Goal: Navigation & Orientation: Find specific page/section

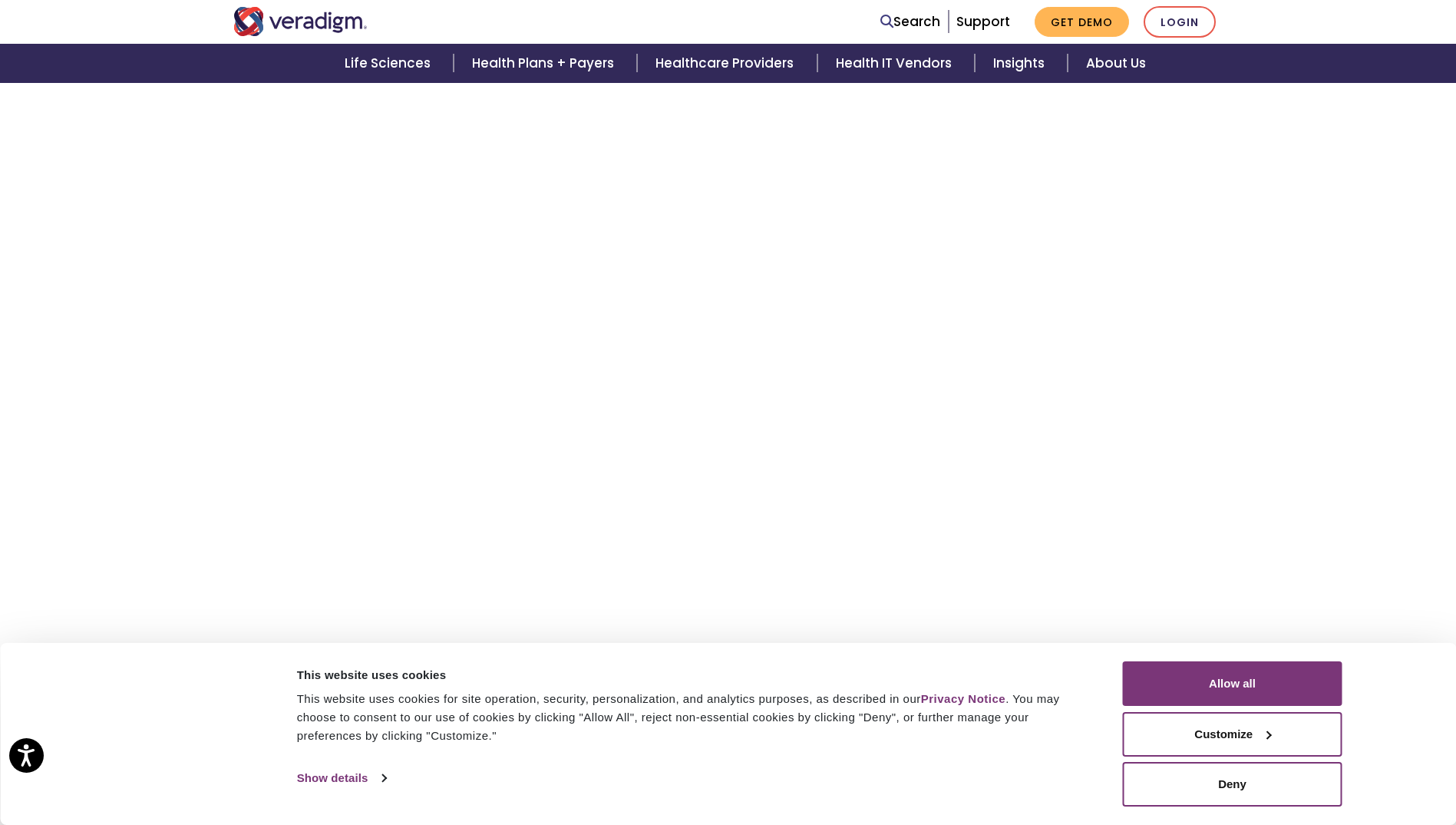
scroll to position [5147, 0]
click at [341, 21] on img "Veradigm logo" at bounding box center [301, 21] width 134 height 29
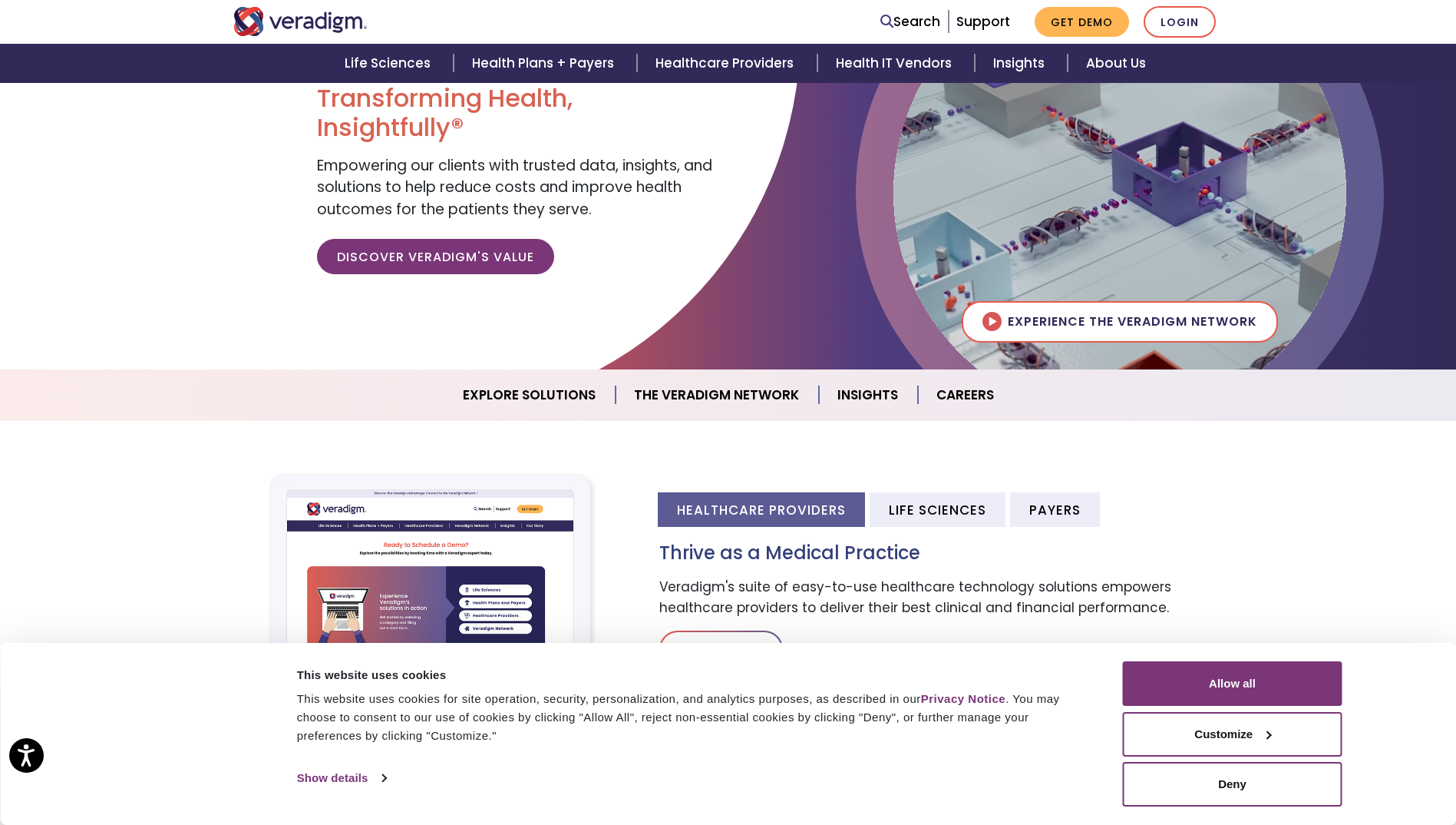
scroll to position [153, 0]
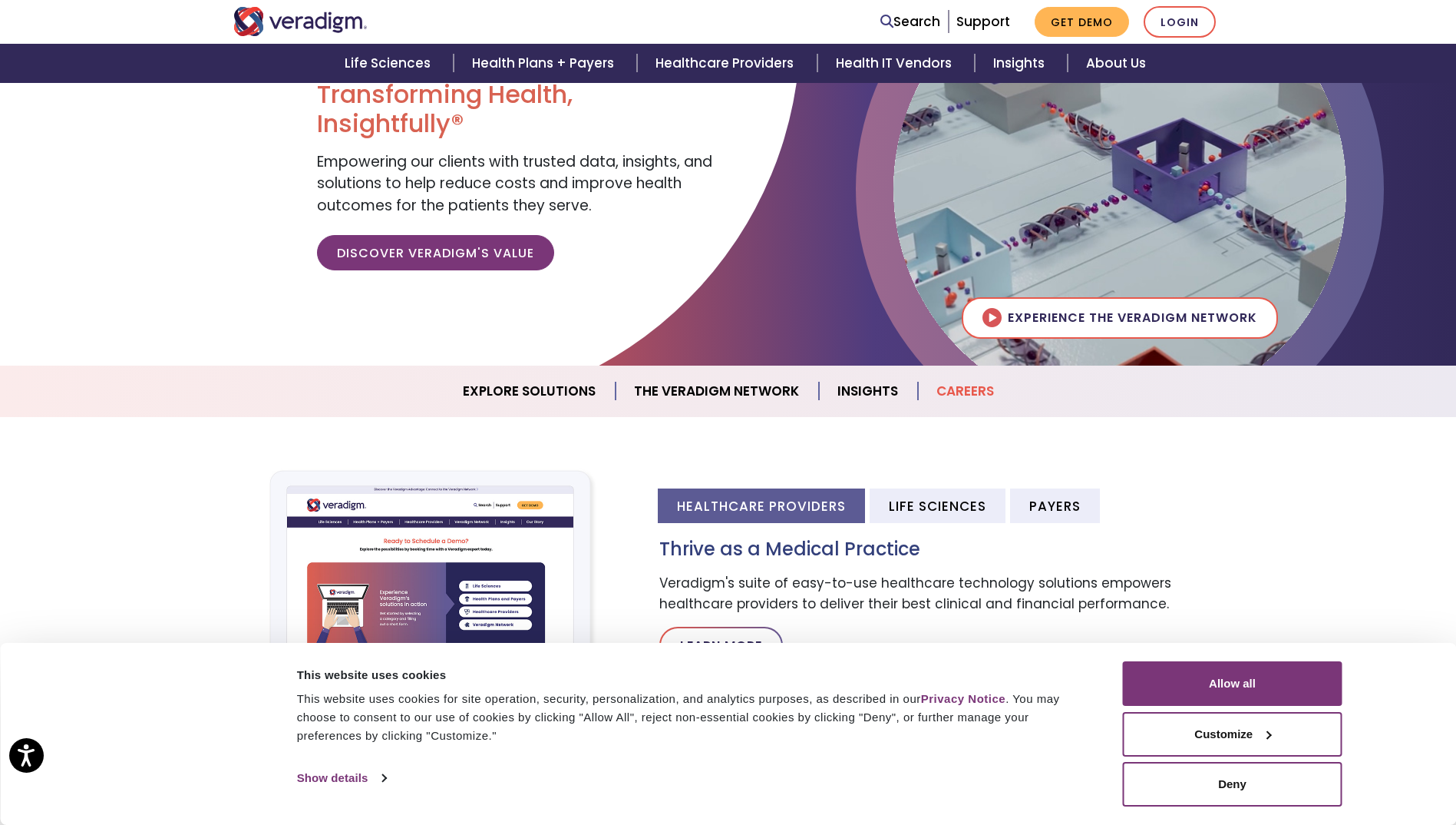
click at [955, 394] on link "Careers" at bounding box center [965, 391] width 94 height 39
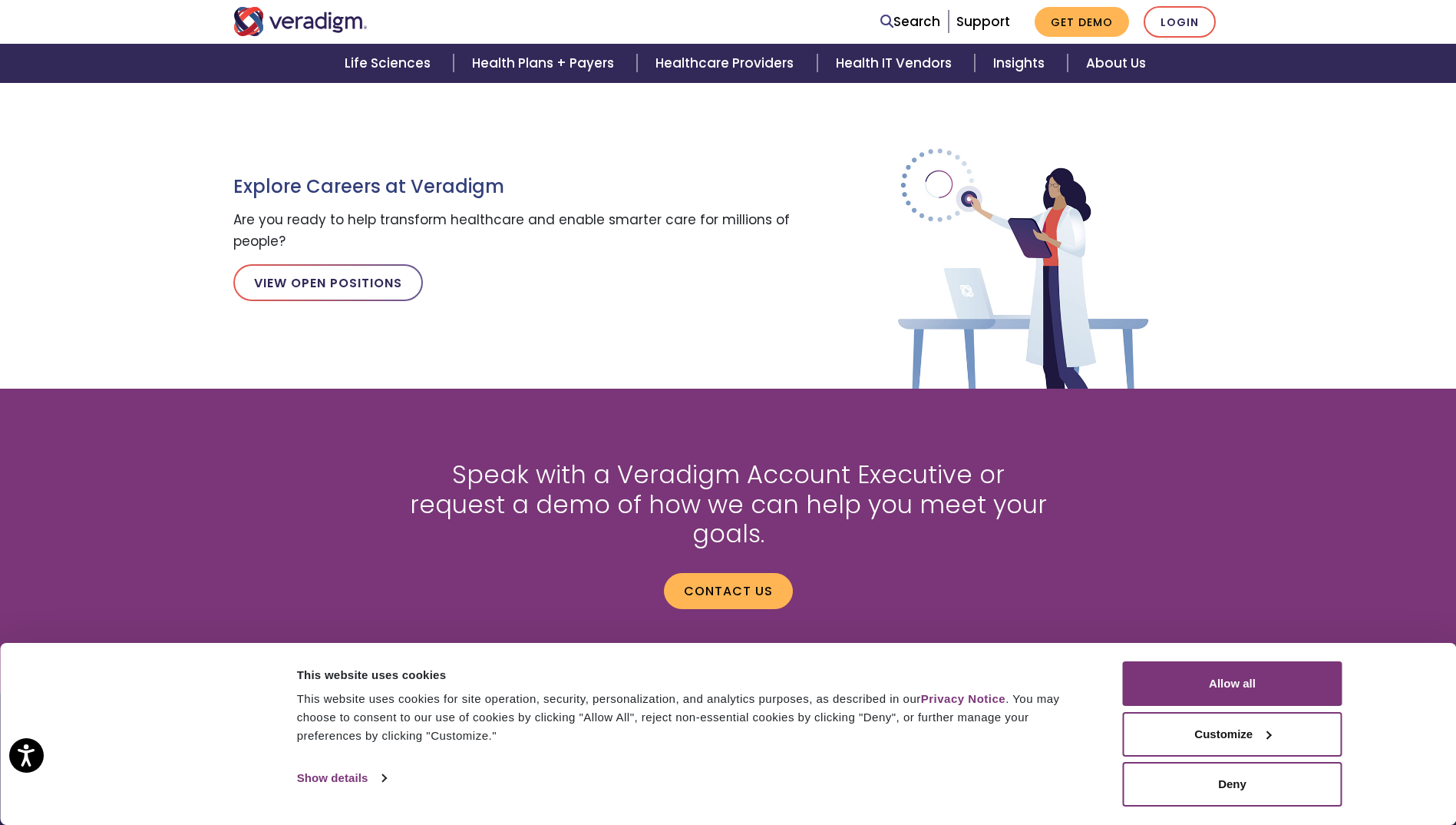
click at [312, 531] on div "Speak with a Veradigm Account Executive or request a demo of how we can help yo…" at bounding box center [728, 540] width 1013 height 235
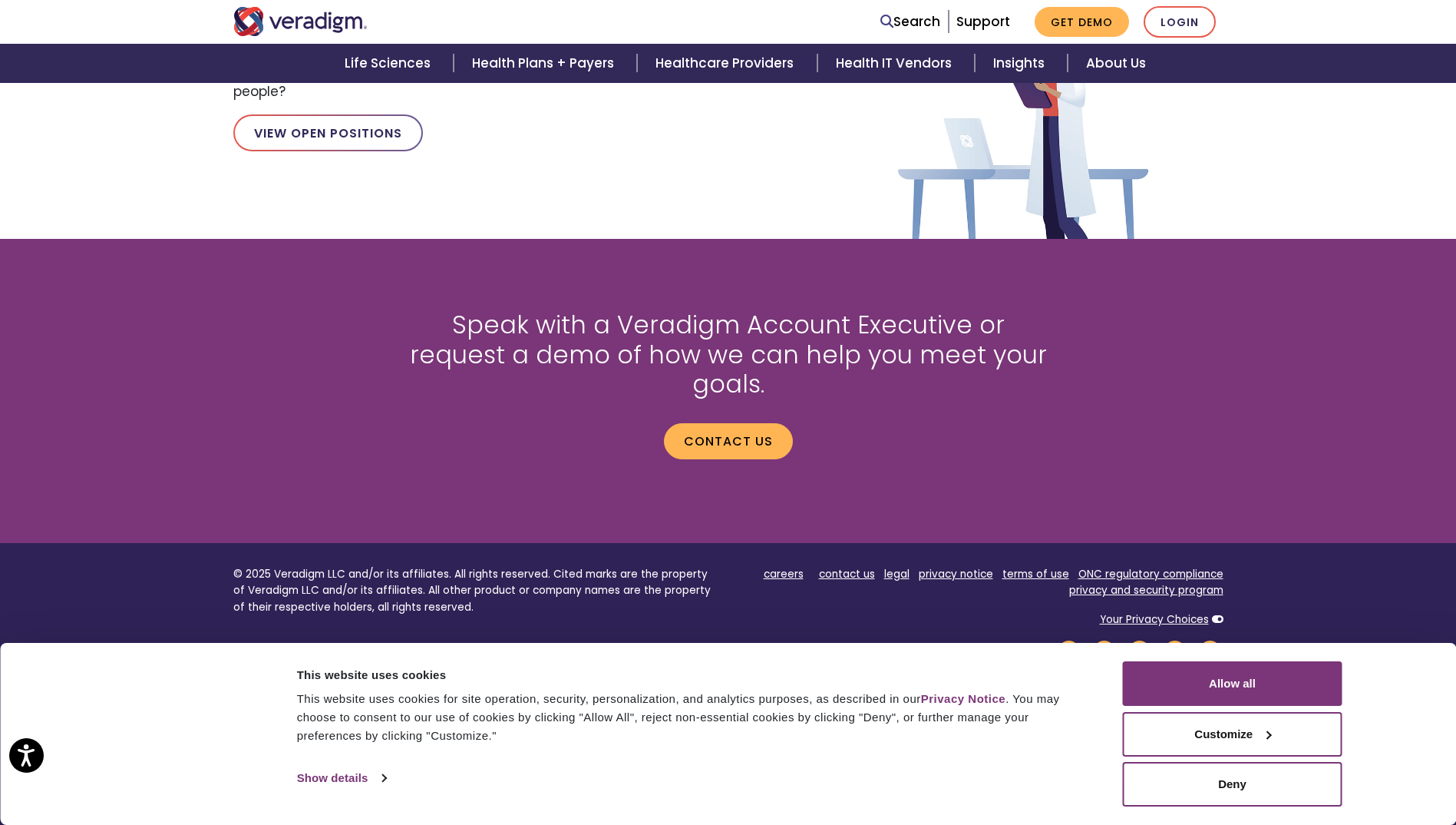
scroll to position [1621, 0]
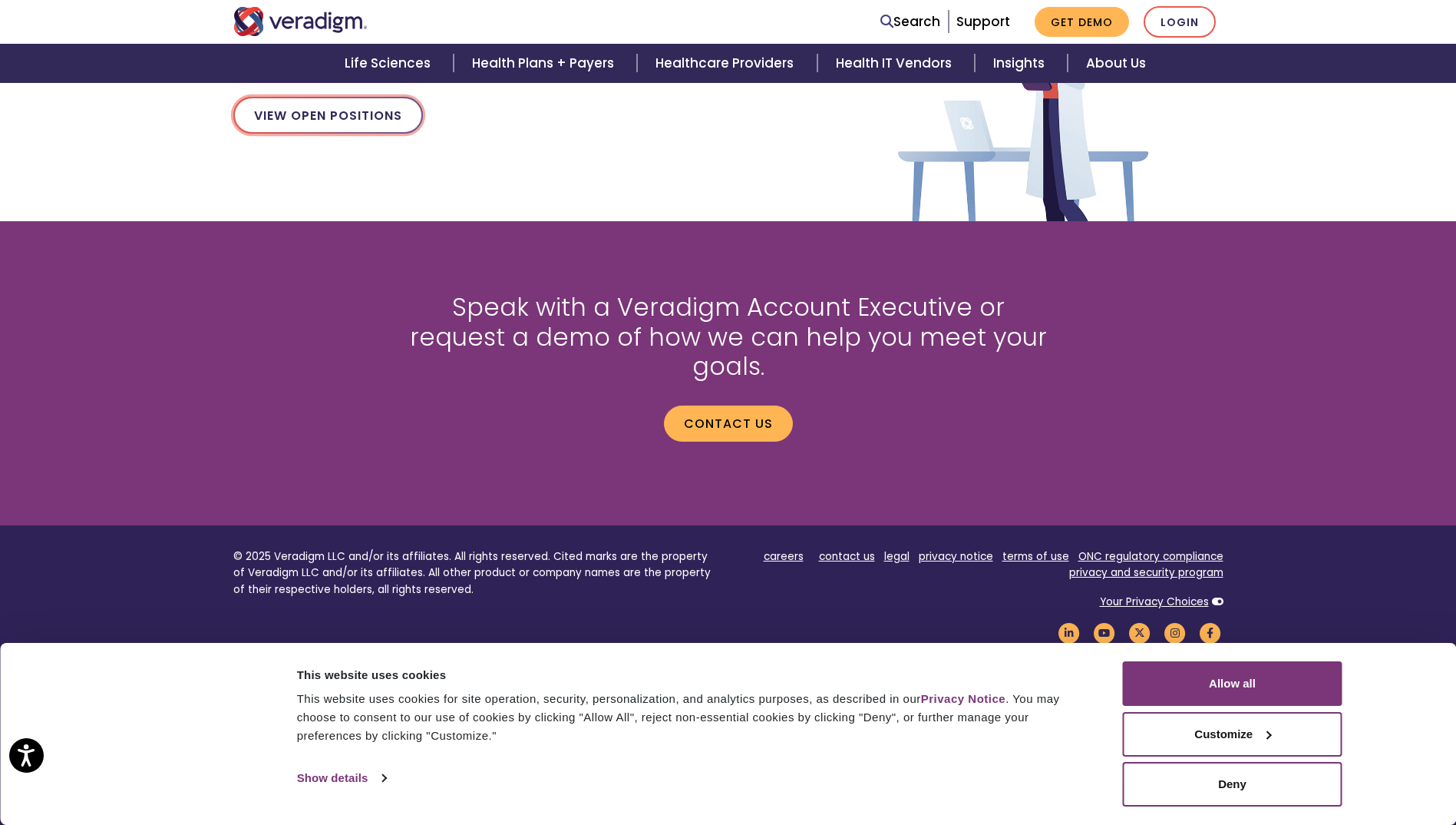
click at [328, 119] on link "View Open Positions" at bounding box center [328, 115] width 190 height 36
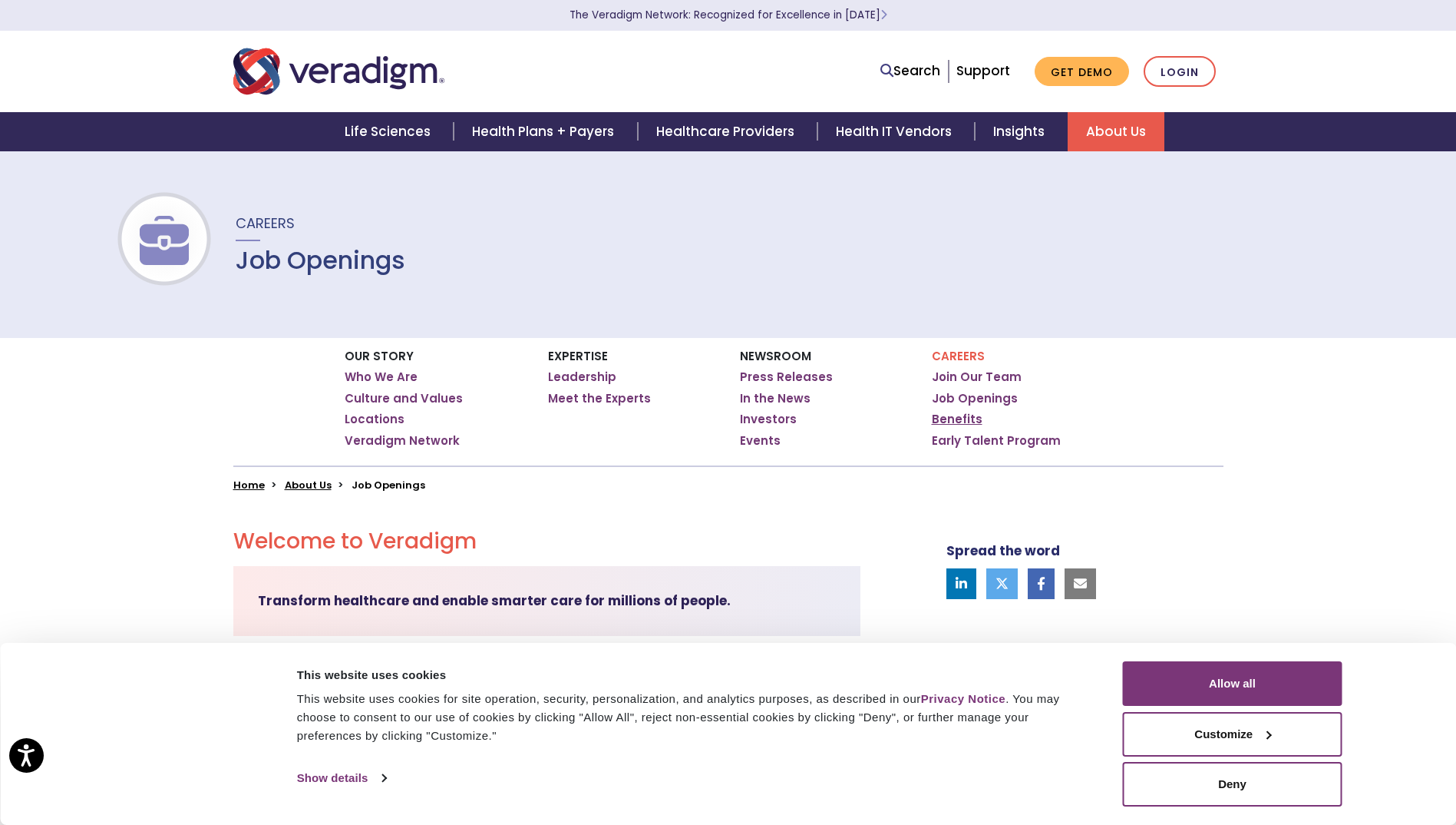
click at [963, 416] on link "Benefits" at bounding box center [957, 420] width 51 height 16
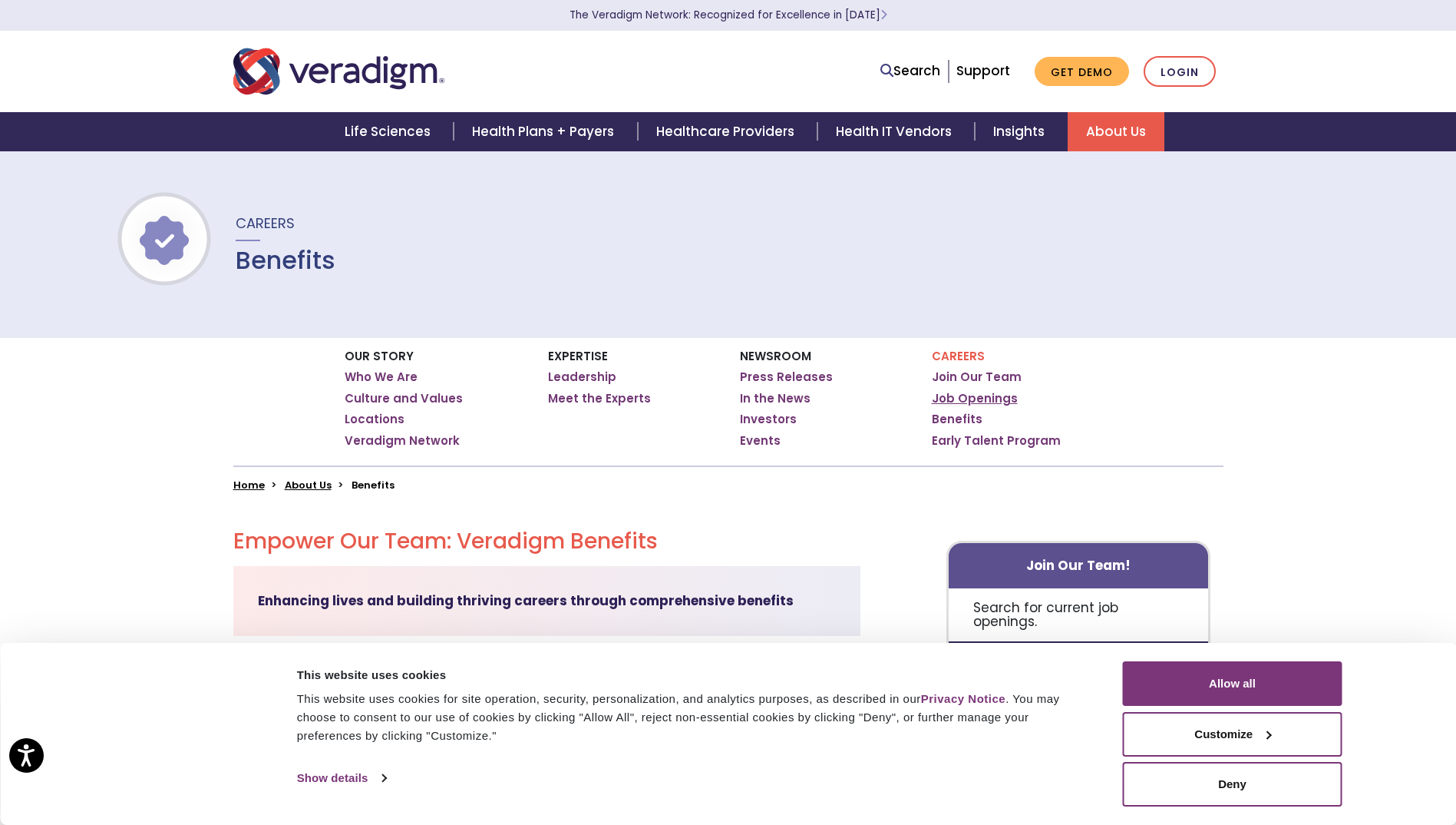
click at [975, 396] on link "Job Openings" at bounding box center [975, 399] width 86 height 16
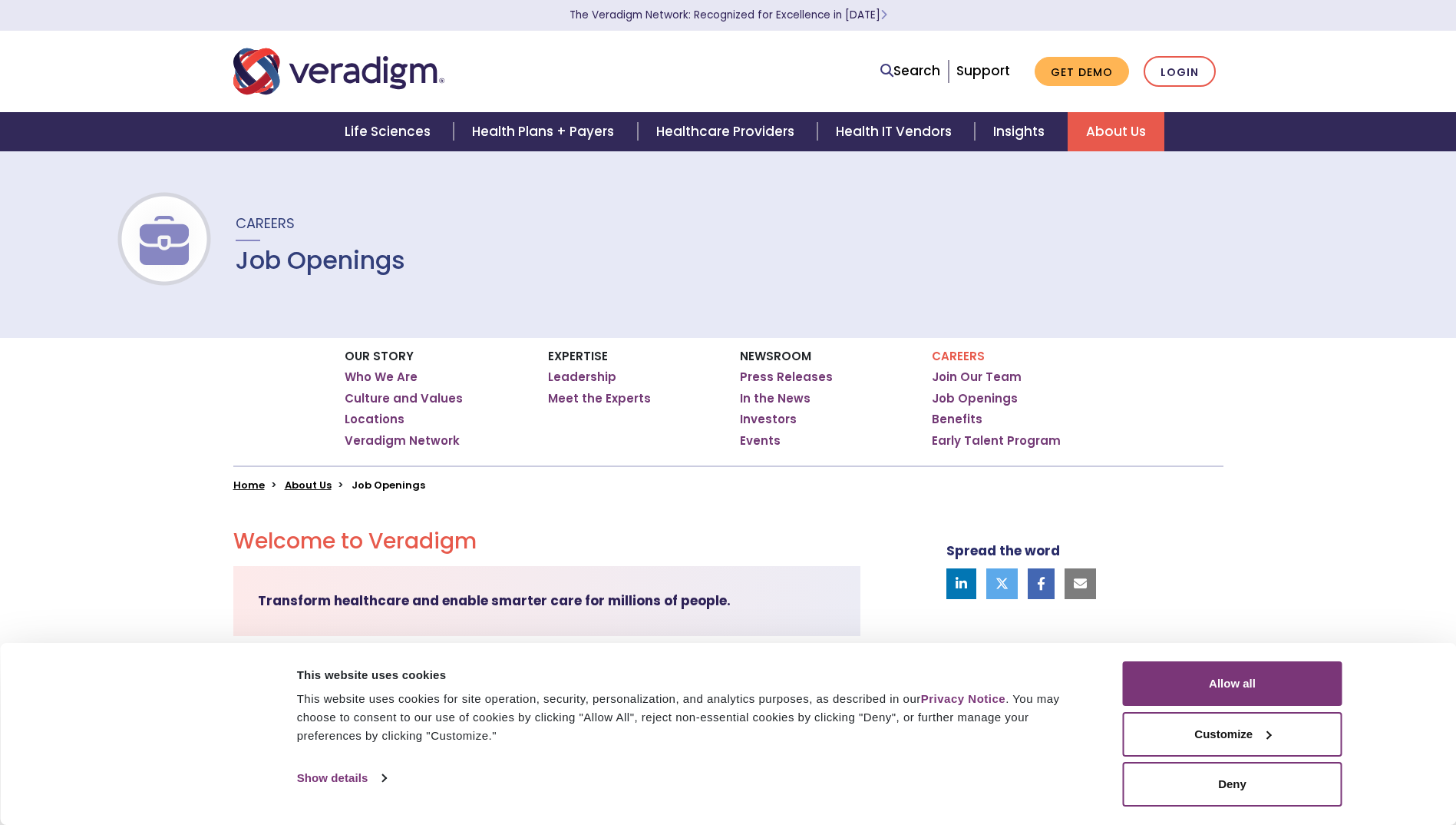
scroll to position [308, 0]
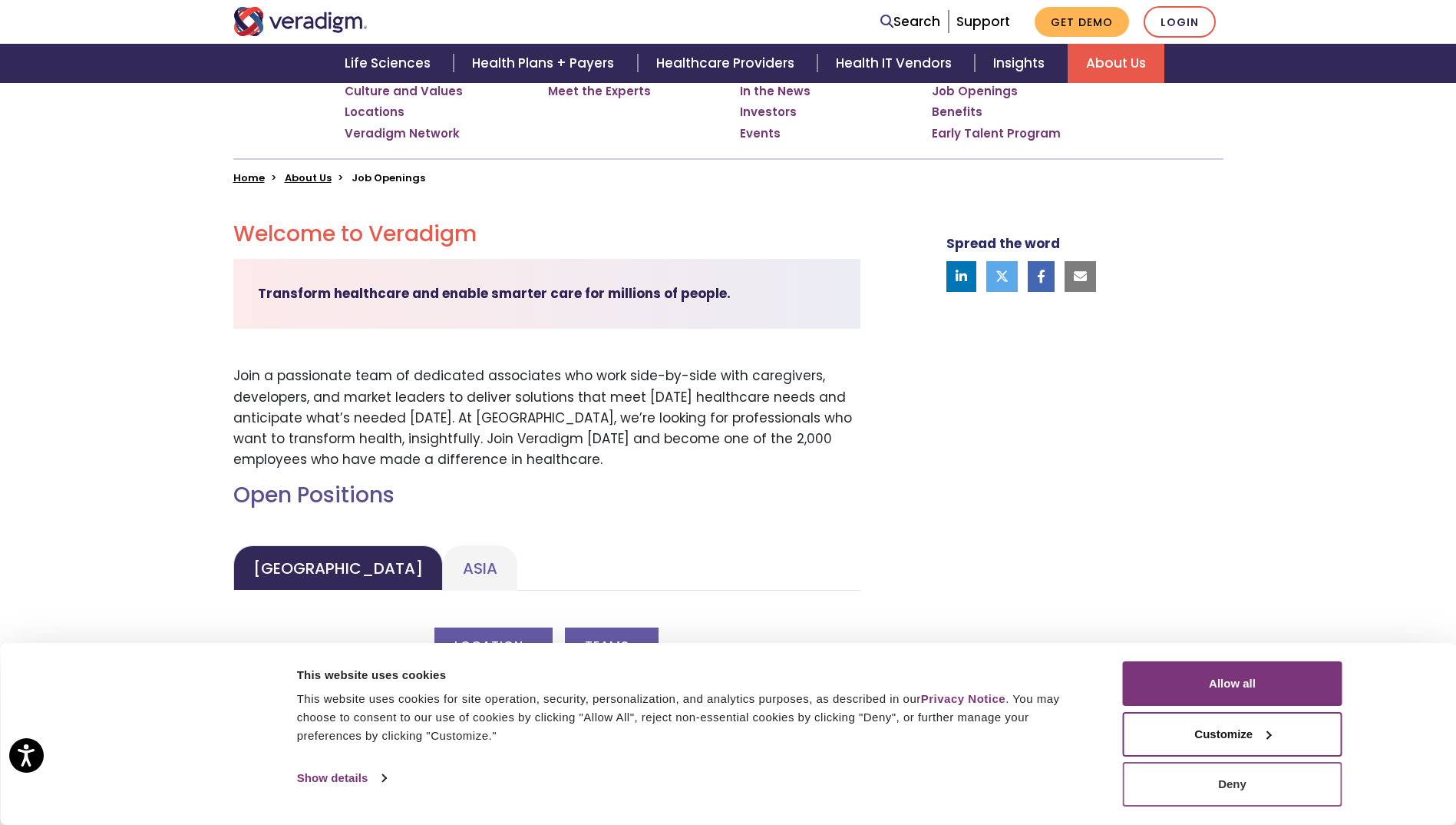
click at [1221, 787] on button "Deny" at bounding box center [1232, 784] width 220 height 45
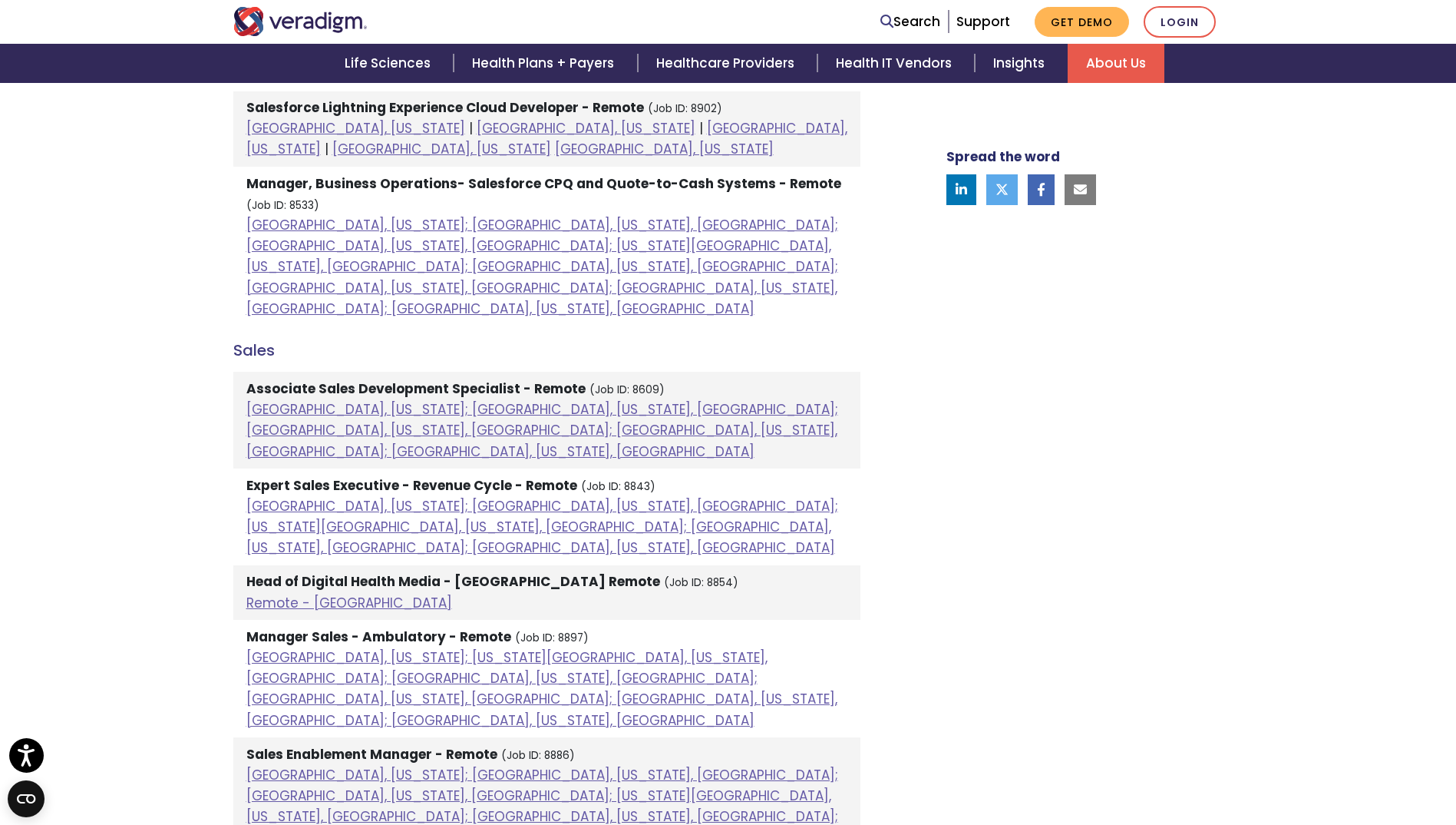
scroll to position [692, 0]
